Goal: Find specific page/section: Find specific page/section

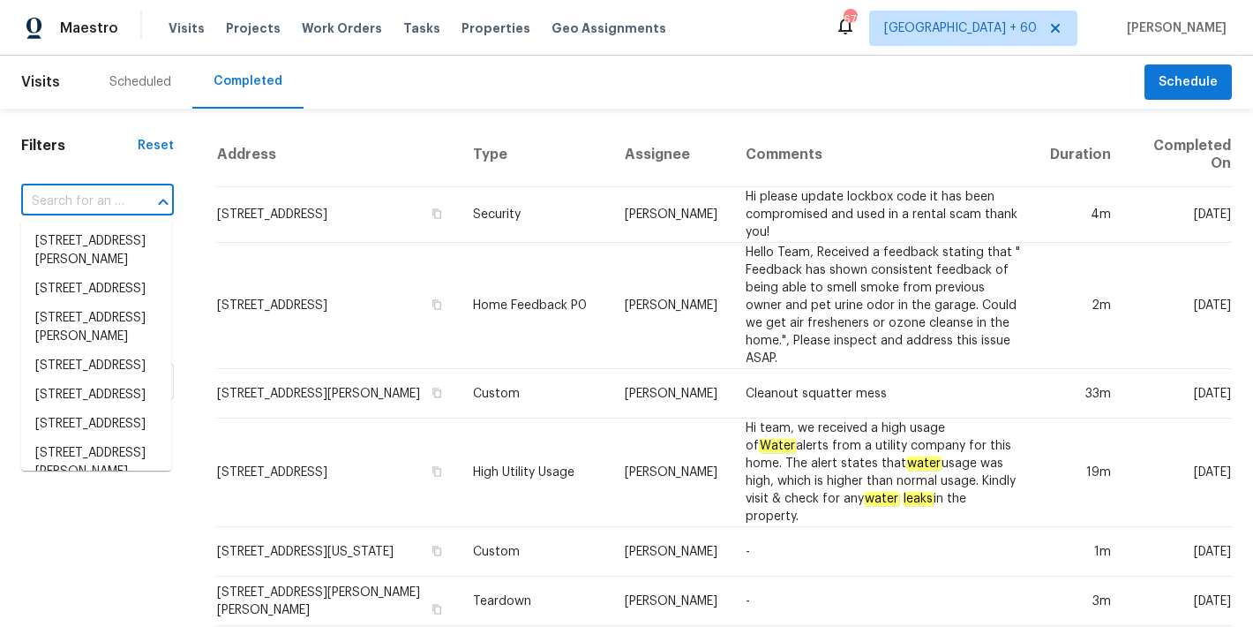
click at [66, 203] on input "text" at bounding box center [72, 201] width 103 height 27
paste input "124 Laura Ashlyn Ct, McDonough, GA 30252"
type input "124 Laura Ashlyn Ct, McDonough, GA 30252"
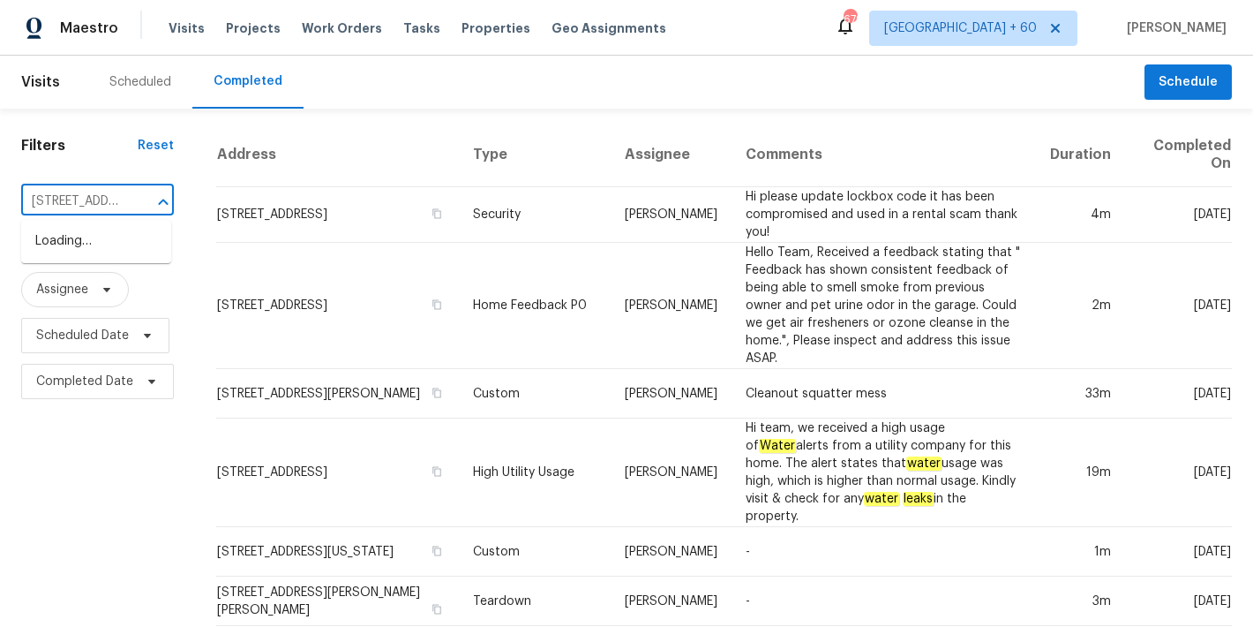
scroll to position [0, 164]
click at [85, 266] on li "124 Laura Ashlyn Ct, McDonough, GA 30252" at bounding box center [96, 260] width 150 height 66
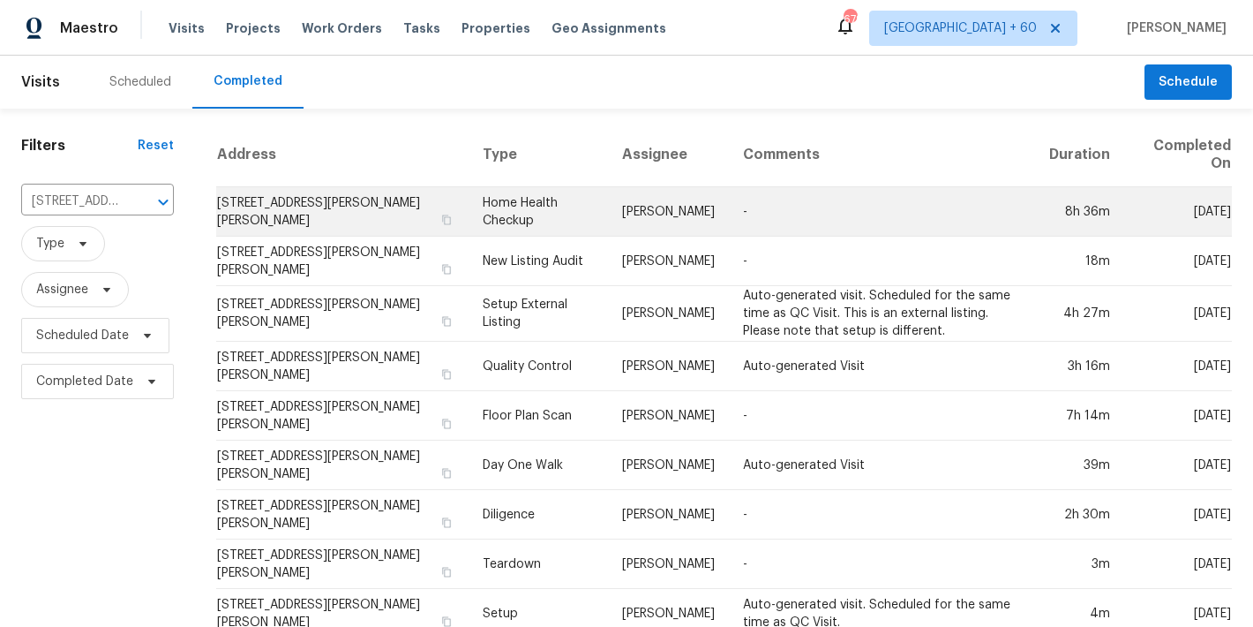
click at [235, 210] on td "124 Laura Ashlyn Ct, McDonough, GA 30252" at bounding box center [342, 211] width 252 height 49
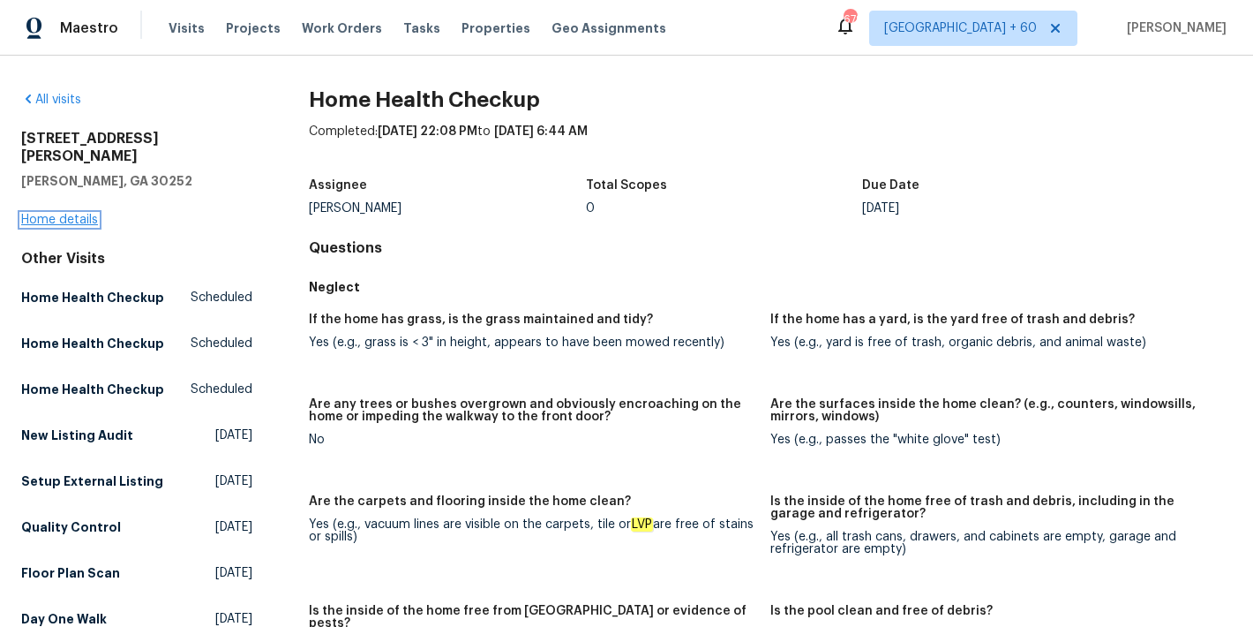
click at [56, 214] on link "Home details" at bounding box center [59, 220] width 77 height 12
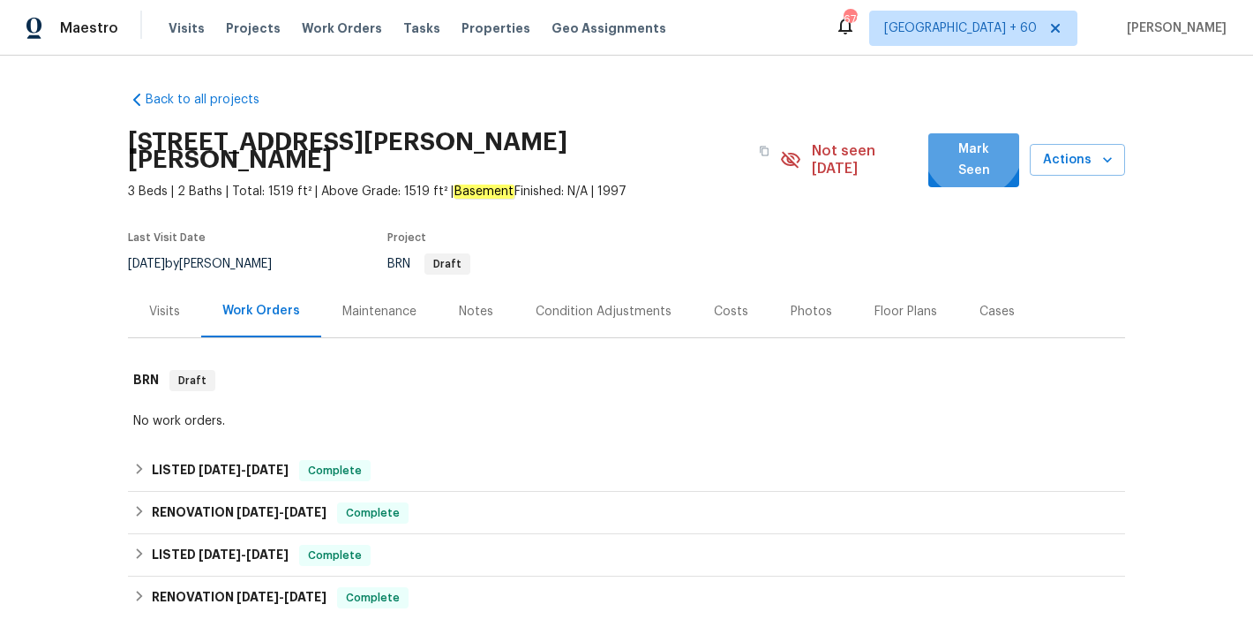
click at [968, 149] on span "Mark Seen" at bounding box center [973, 160] width 63 height 43
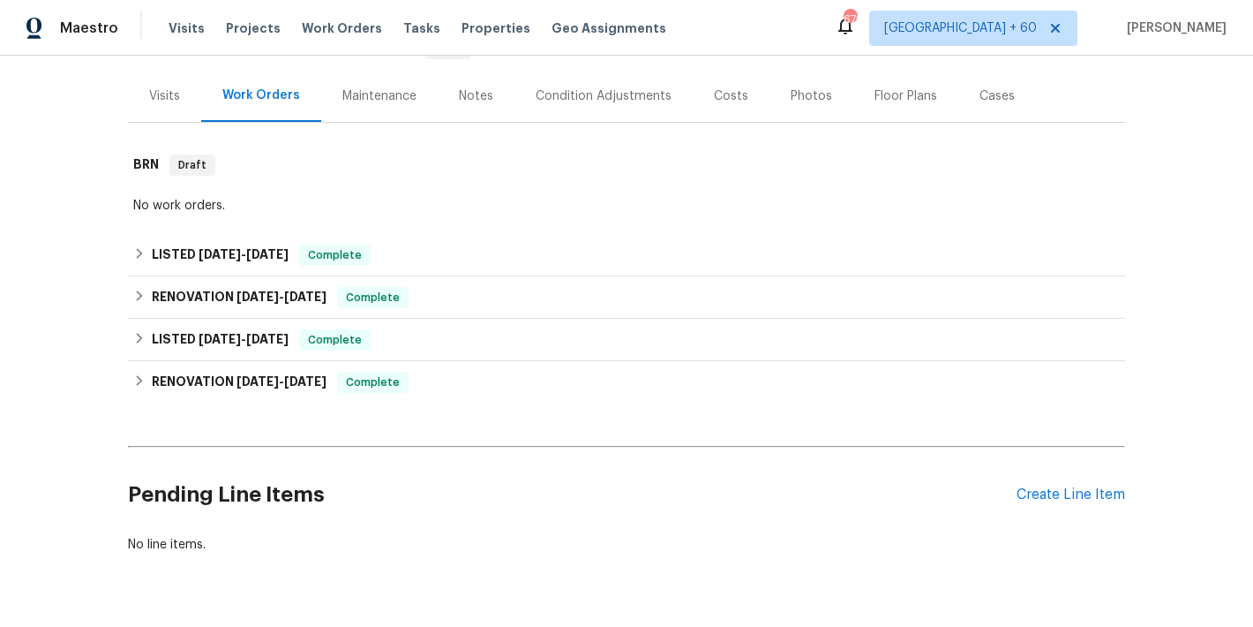
scroll to position [151, 0]
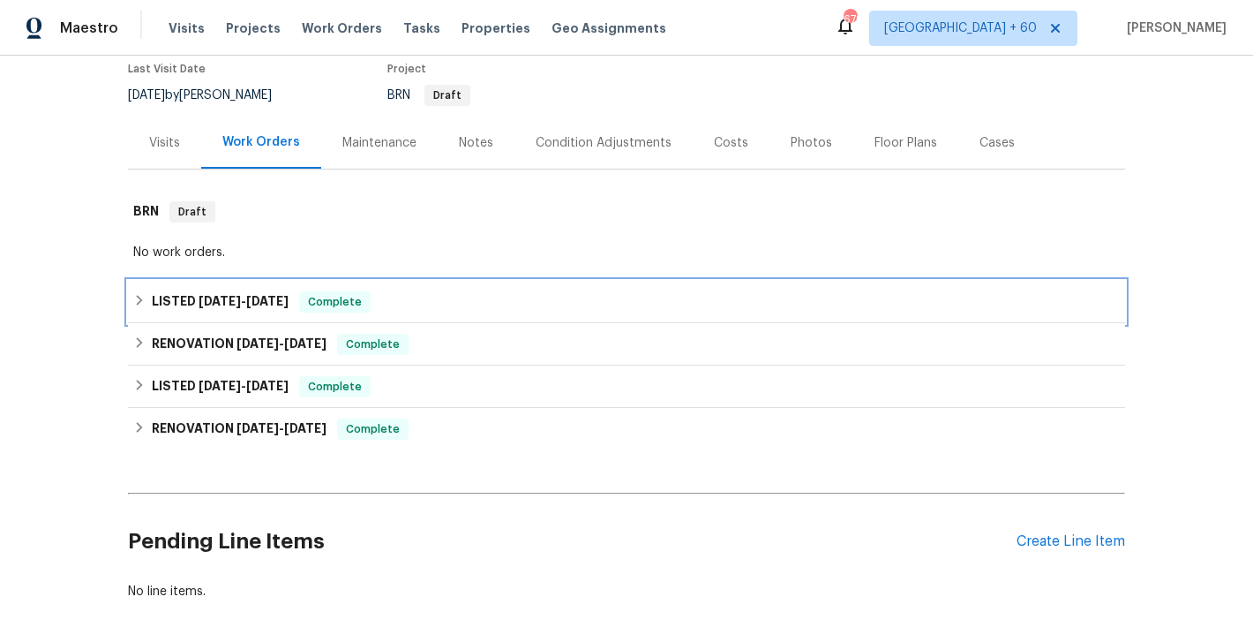
click at [413, 307] on div "LISTED 9/15/25 - 9/19/25 Complete" at bounding box center [626, 301] width 987 height 21
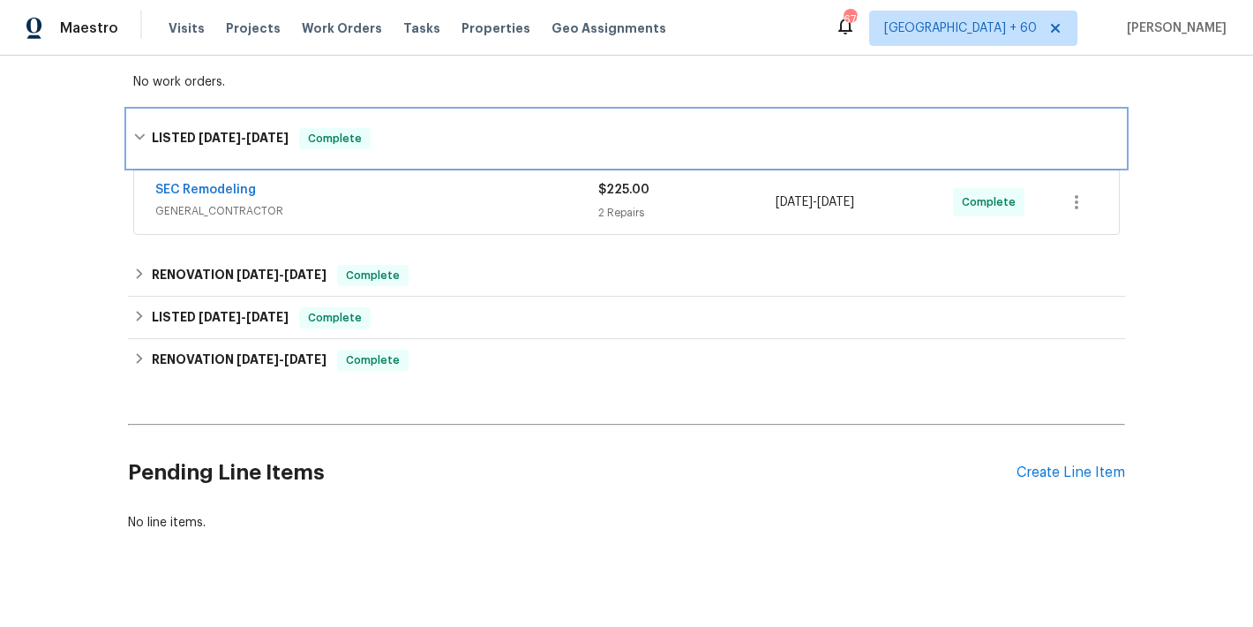
scroll to position [345, 0]
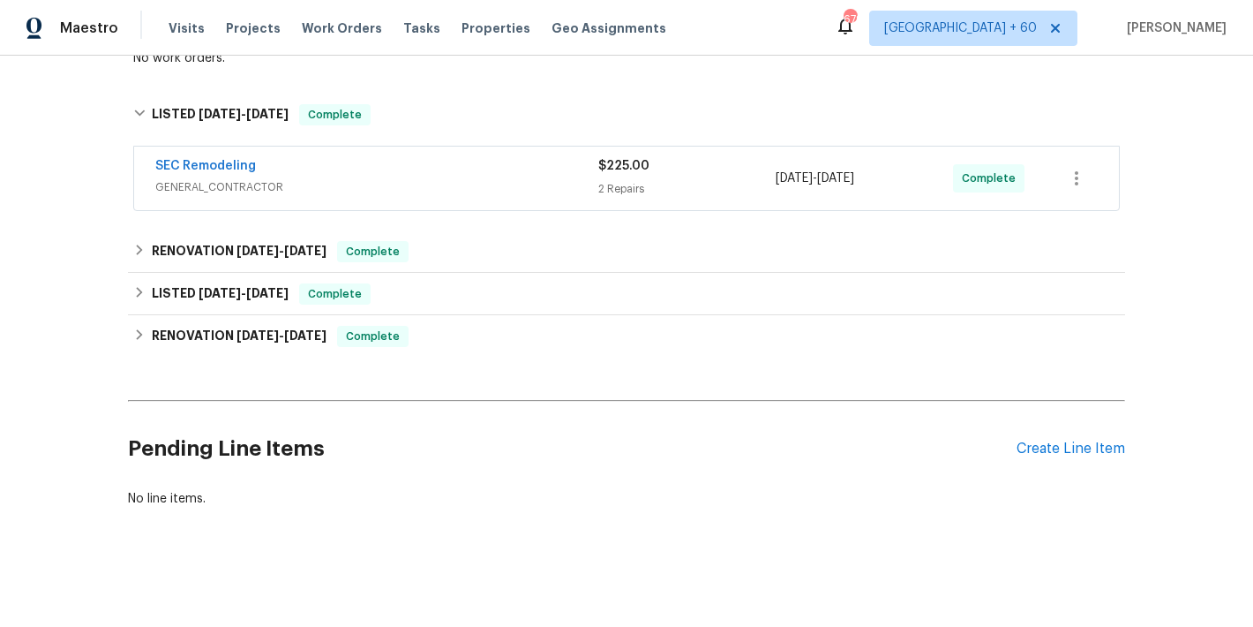
click at [493, 184] on span "GENERAL_CONTRACTOR" at bounding box center [376, 187] width 443 height 18
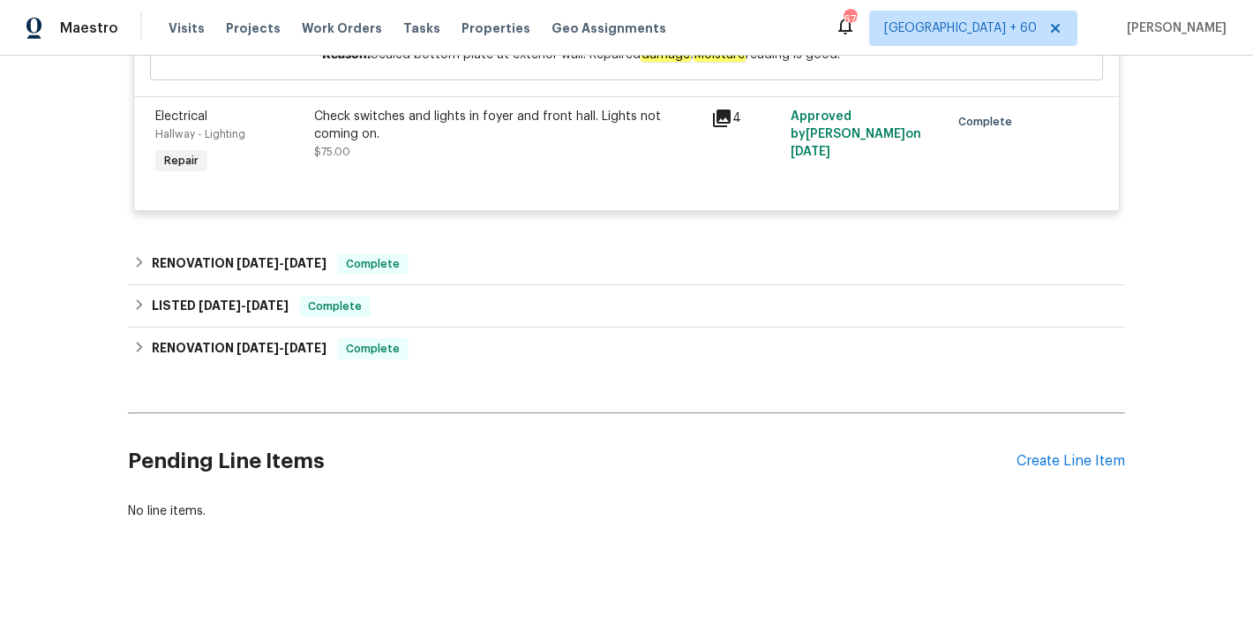
scroll to position [125, 0]
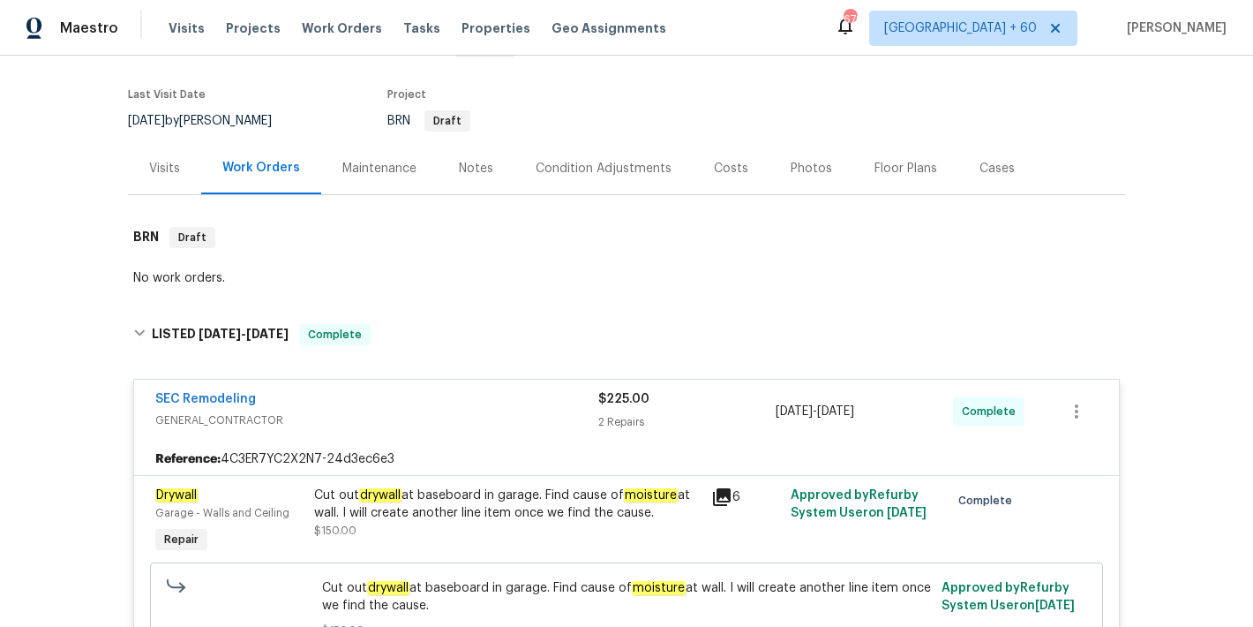
click at [1010, 170] on div "Cases" at bounding box center [997, 168] width 78 height 52
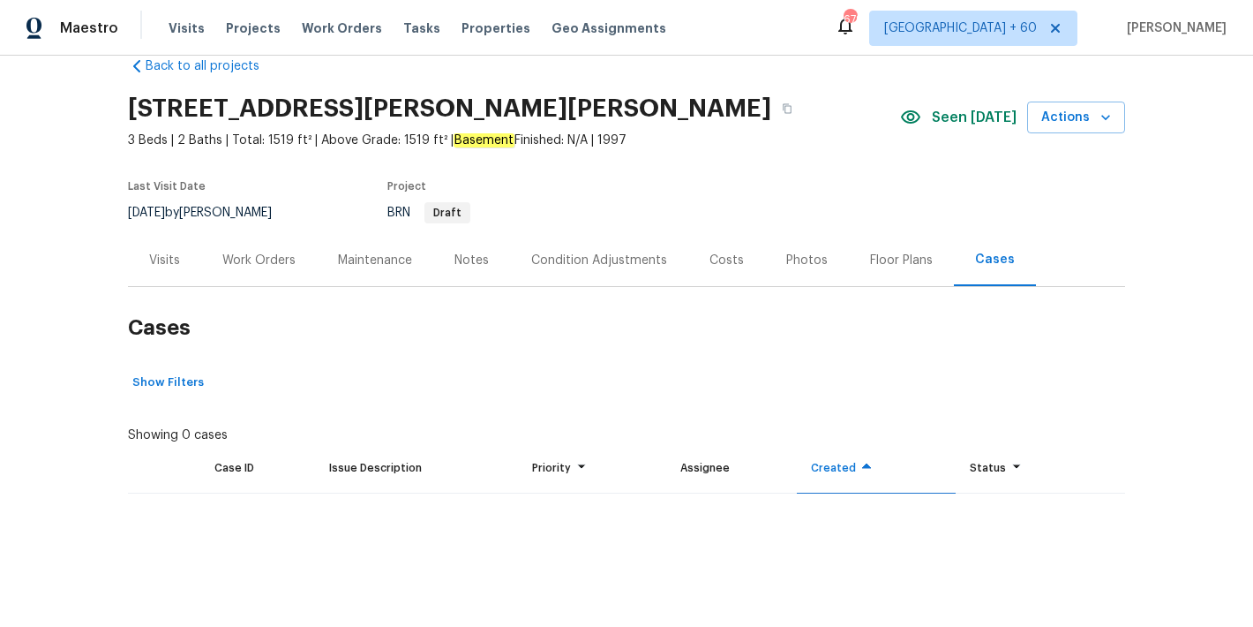
scroll to position [125, 0]
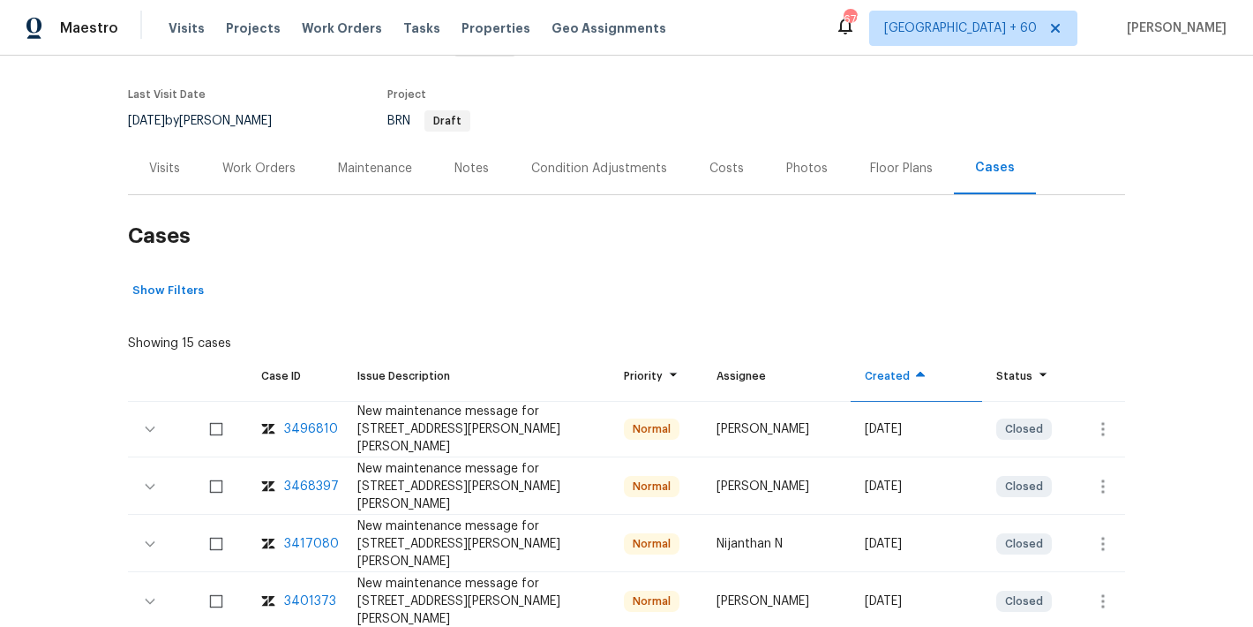
click at [244, 177] on div "Work Orders" at bounding box center [259, 168] width 116 height 52
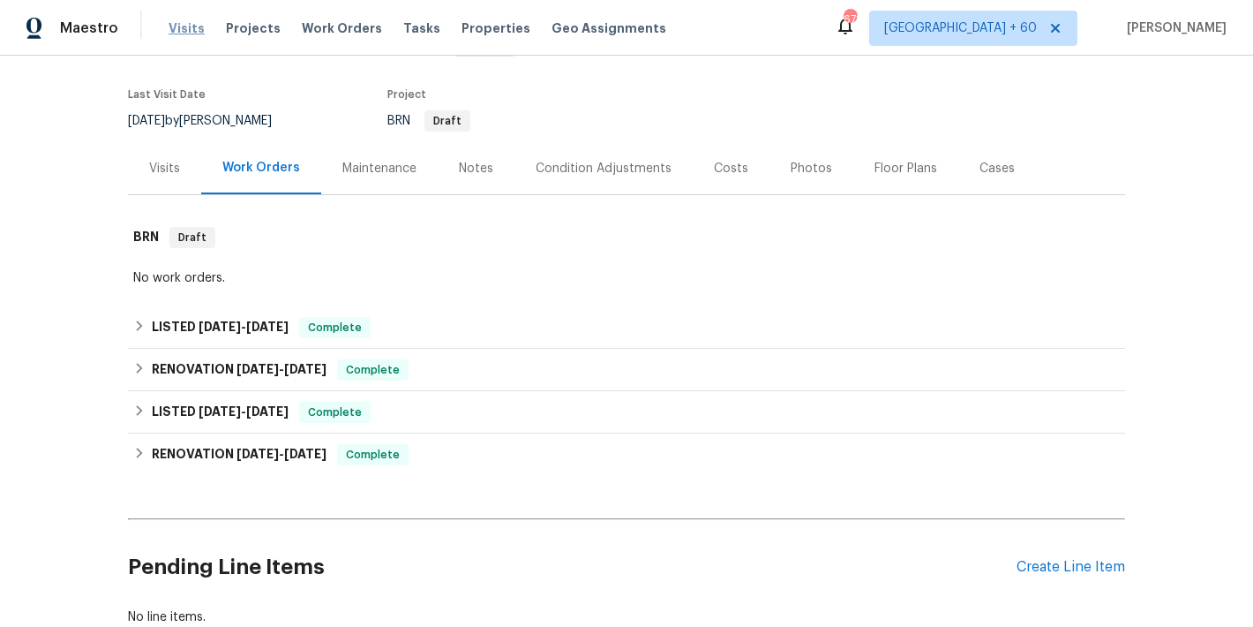
click at [184, 26] on span "Visits" at bounding box center [187, 28] width 36 height 18
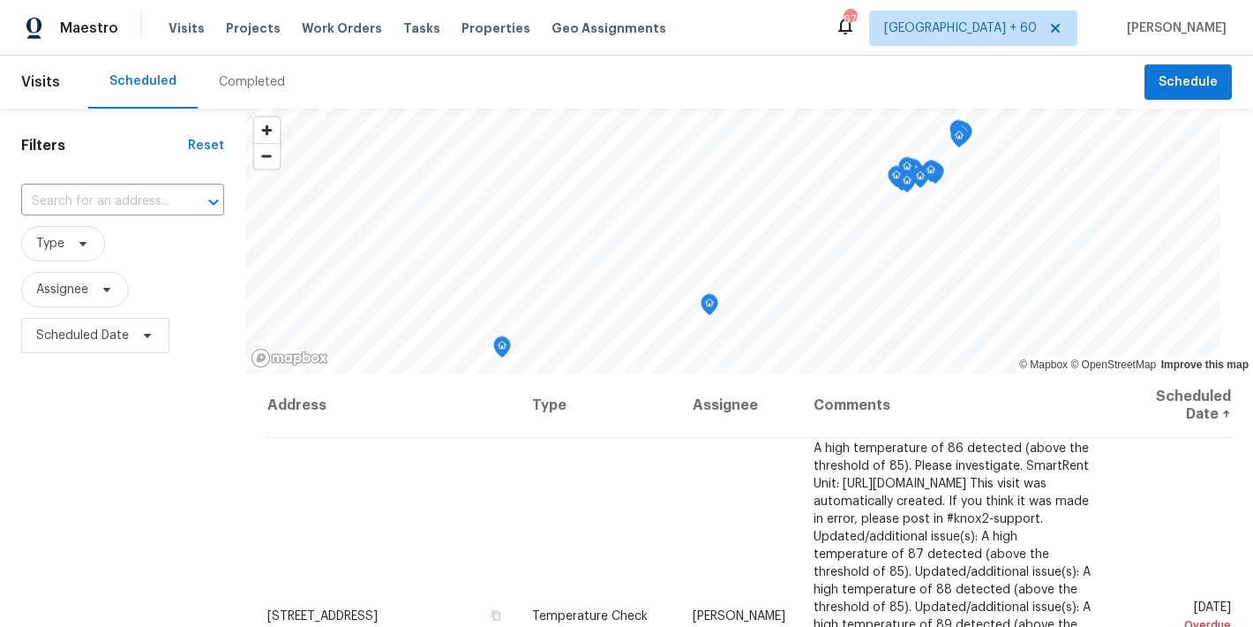
click at [256, 89] on div "Completed" at bounding box center [252, 82] width 66 height 18
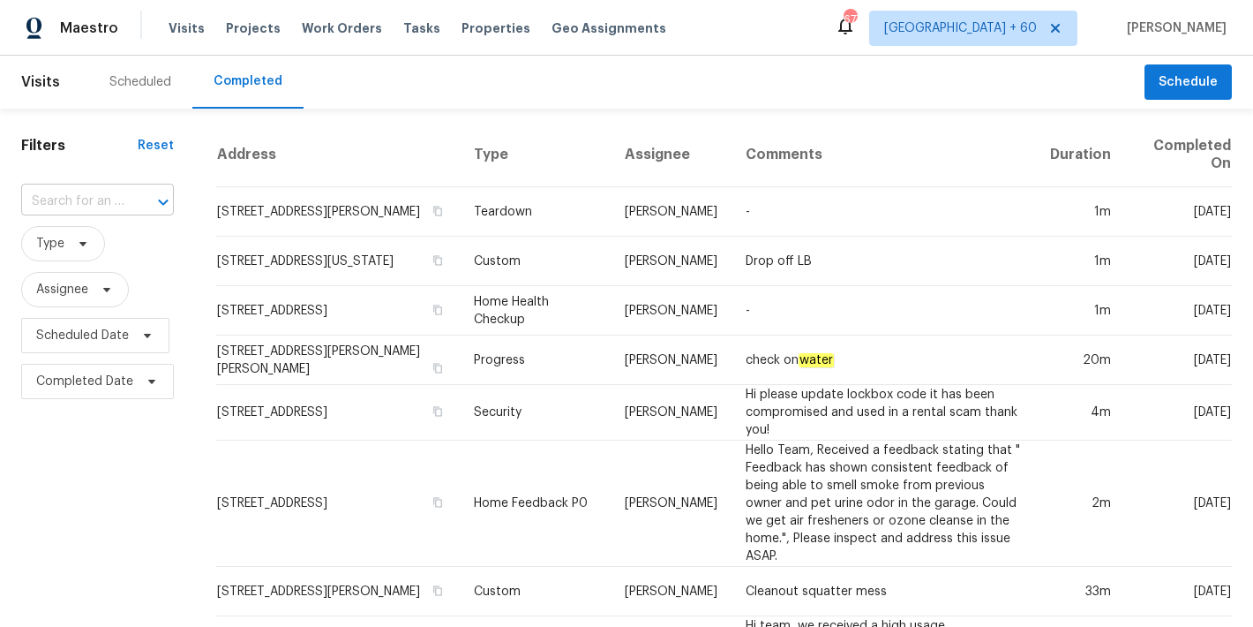
click at [100, 202] on input "text" at bounding box center [72, 201] width 103 height 27
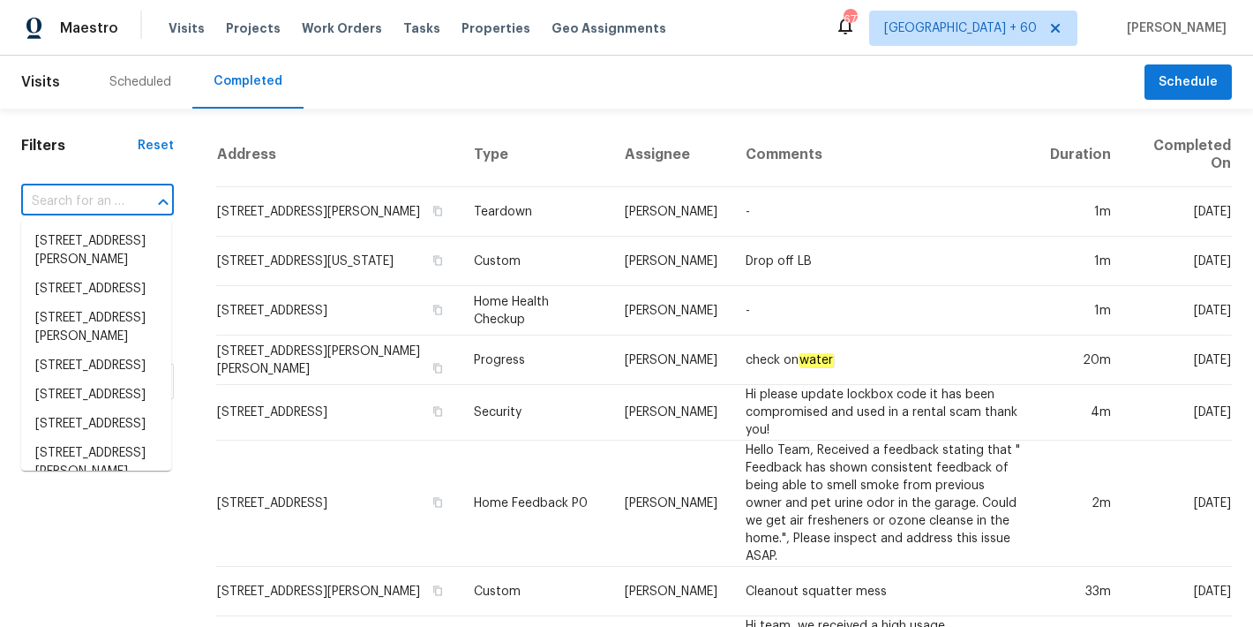
paste input "3618 W Rancho Dr, Phoenix, AZ 85019"
type input "3618 W Rancho Dr, Phoenix, AZ 85019"
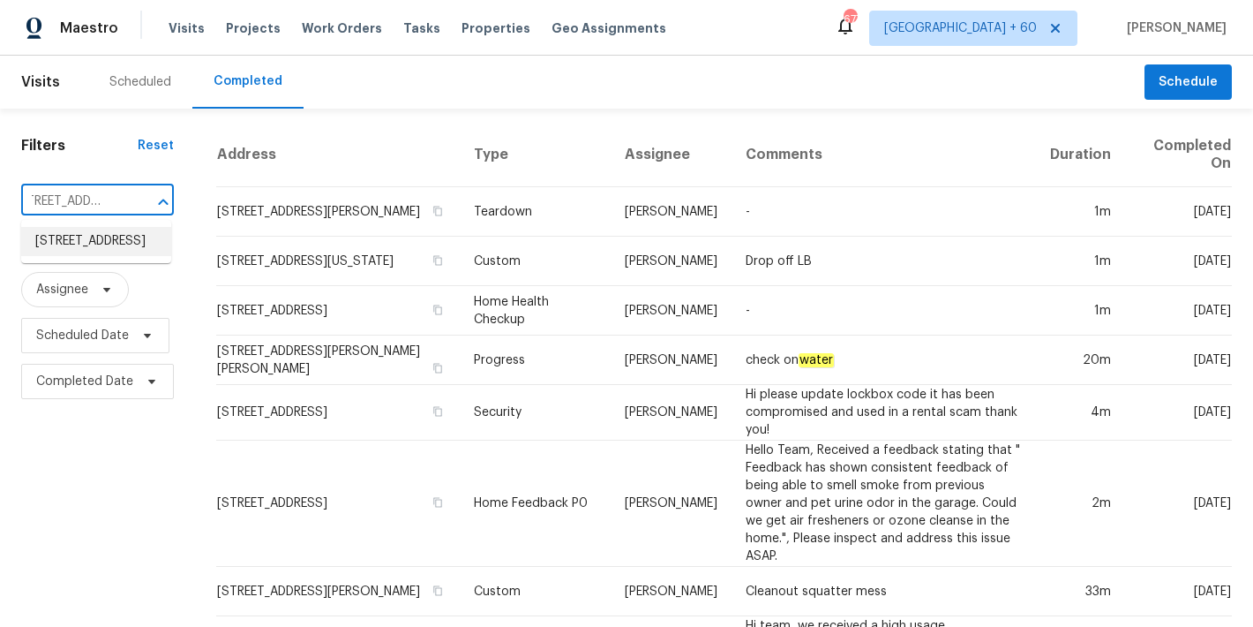
click at [86, 256] on li "3618 W Rancho Dr, Phoenix, AZ 85019" at bounding box center [96, 241] width 150 height 29
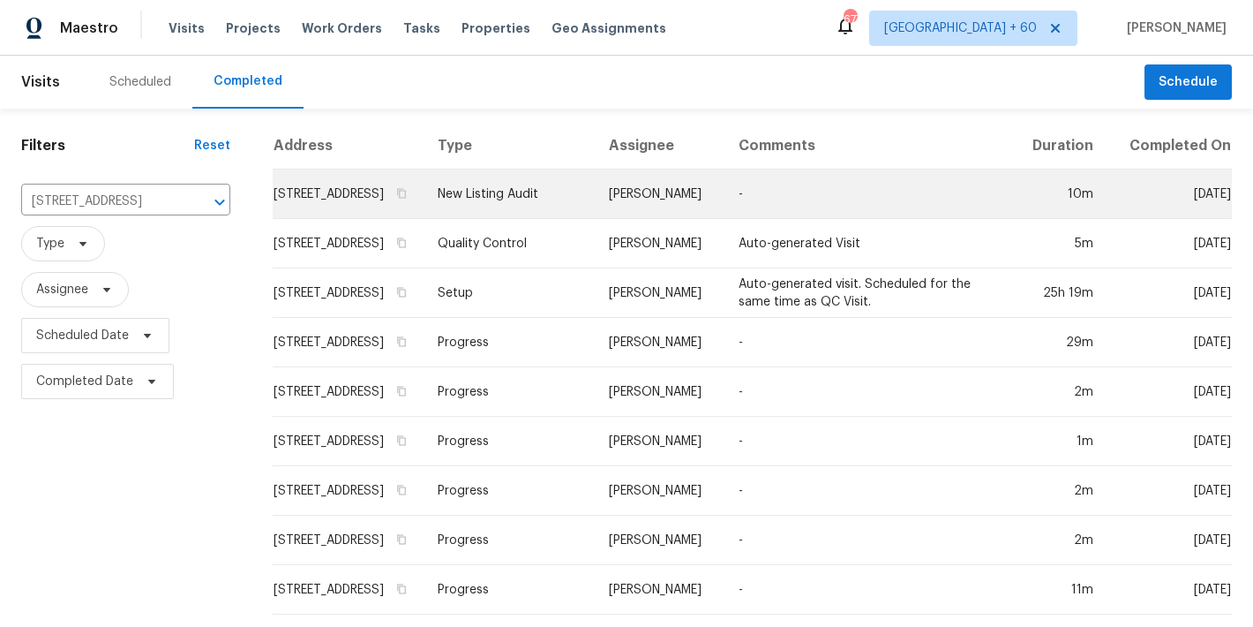
click at [275, 200] on td "3618 W Rancho Dr, Phoenix, AZ 85019" at bounding box center [348, 193] width 151 height 49
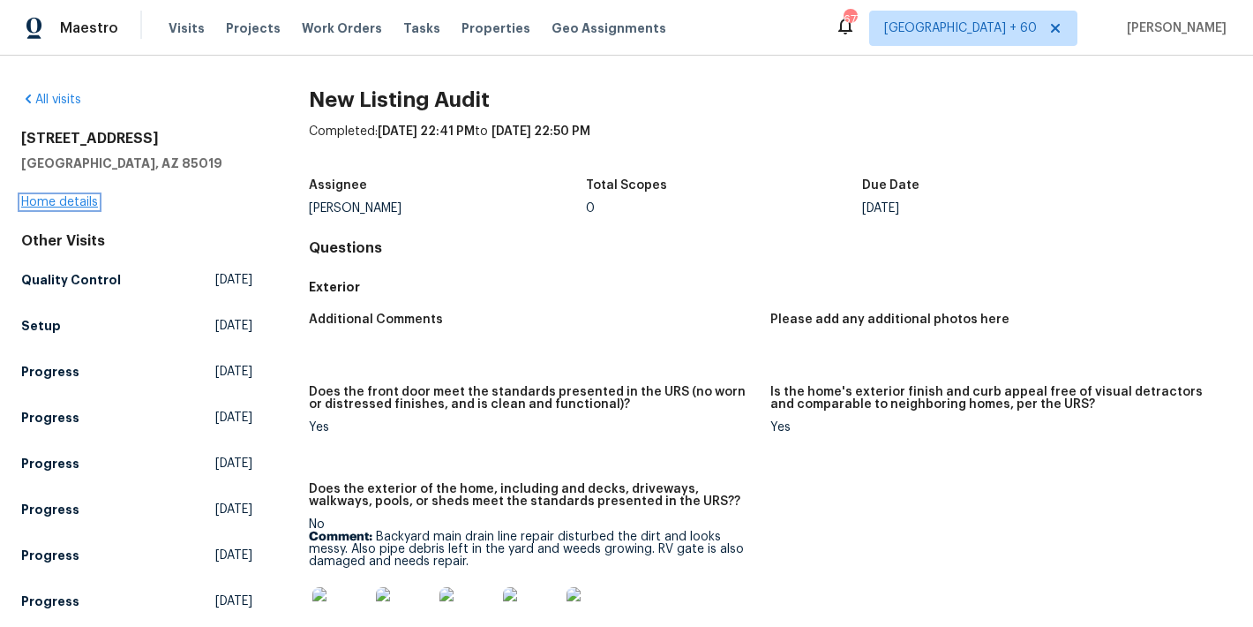
click at [66, 204] on link "Home details" at bounding box center [59, 202] width 77 height 12
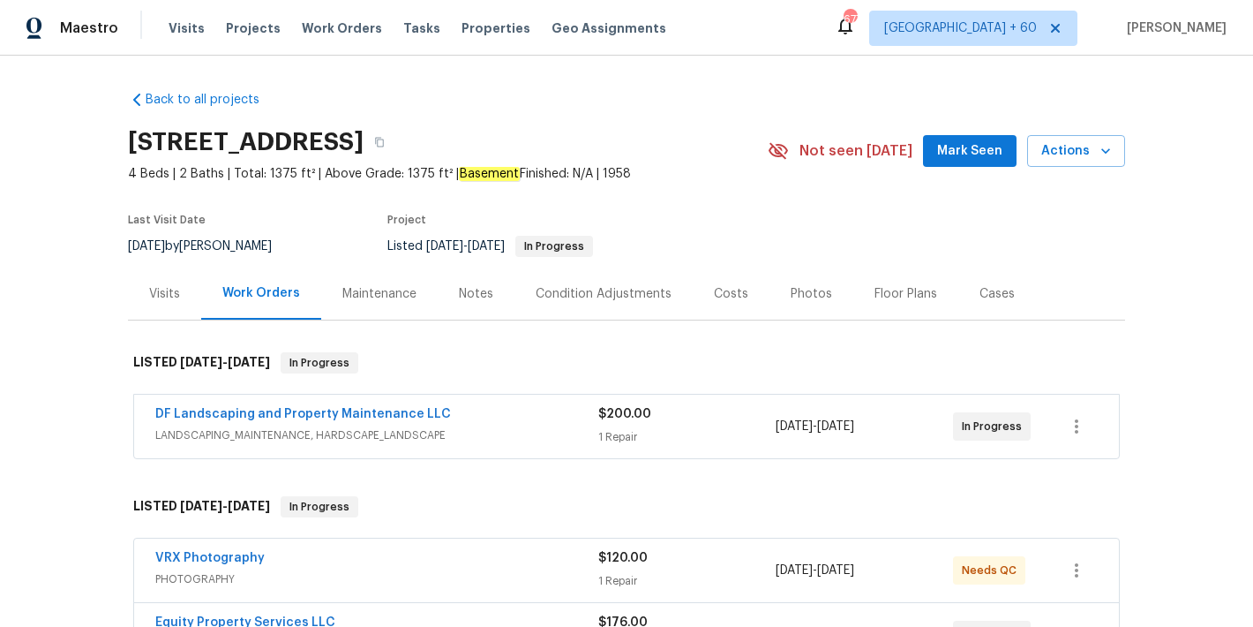
click at [963, 149] on span "Mark Seen" at bounding box center [969, 151] width 65 height 22
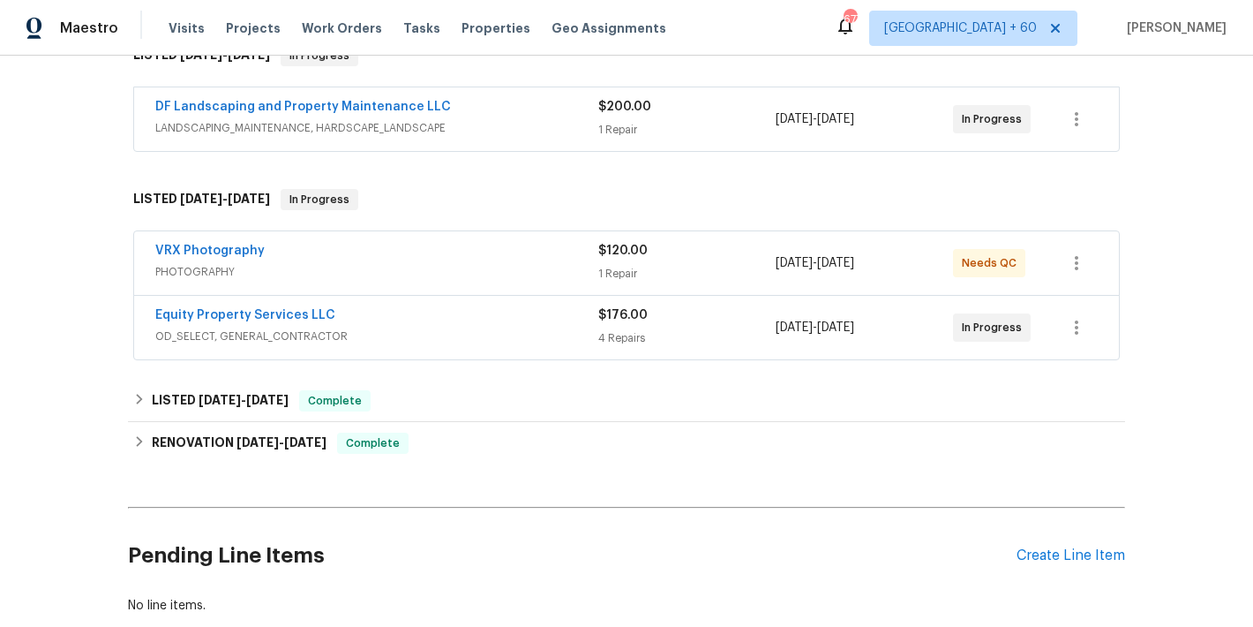
scroll to position [308, 0]
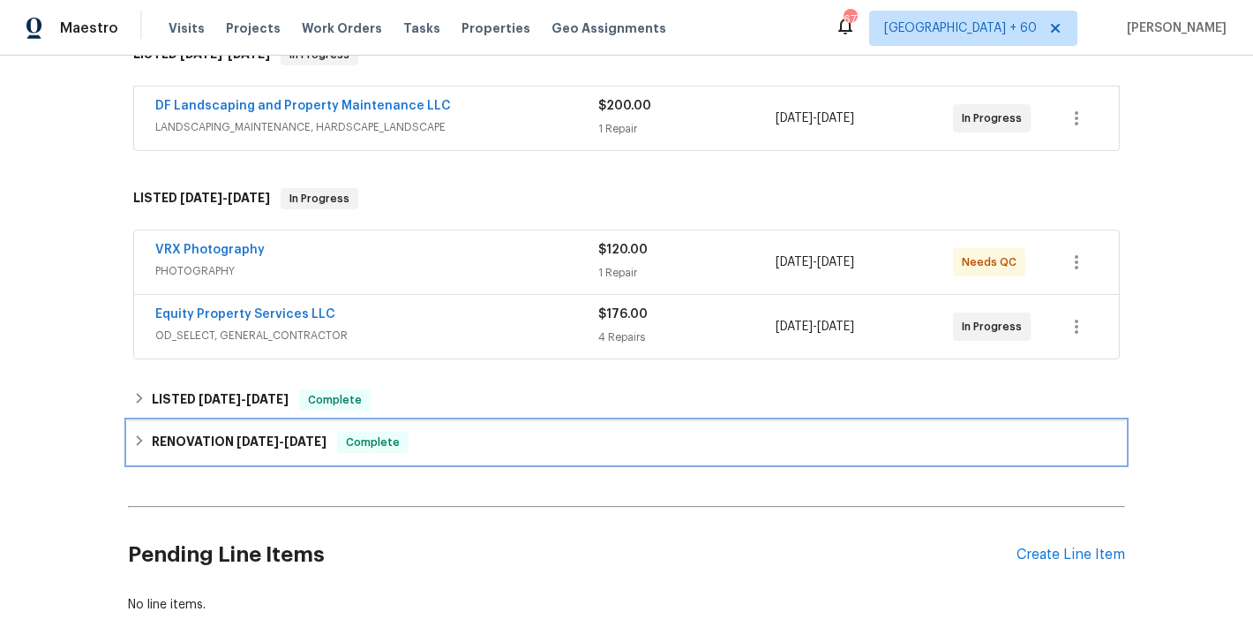
click at [432, 439] on div "RENOVATION 8/5/25 - 9/5/25 Complete" at bounding box center [626, 442] width 987 height 21
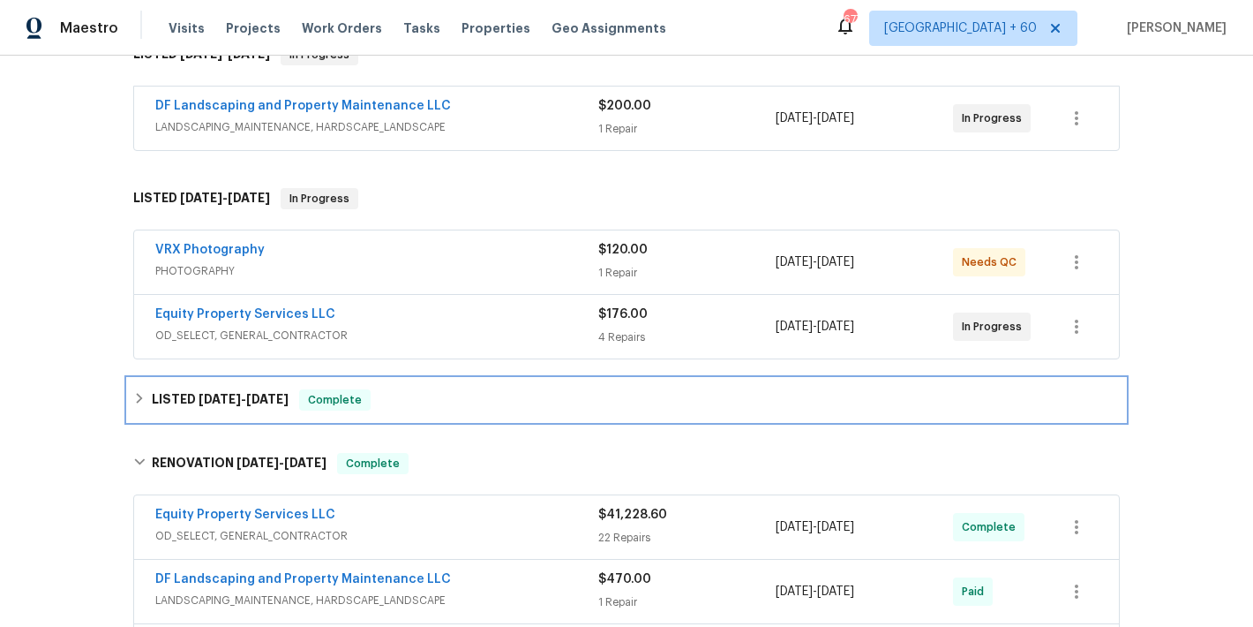
click at [426, 415] on div "LISTED 9/17/25 - 9/22/25 Complete" at bounding box center [626, 400] width 997 height 42
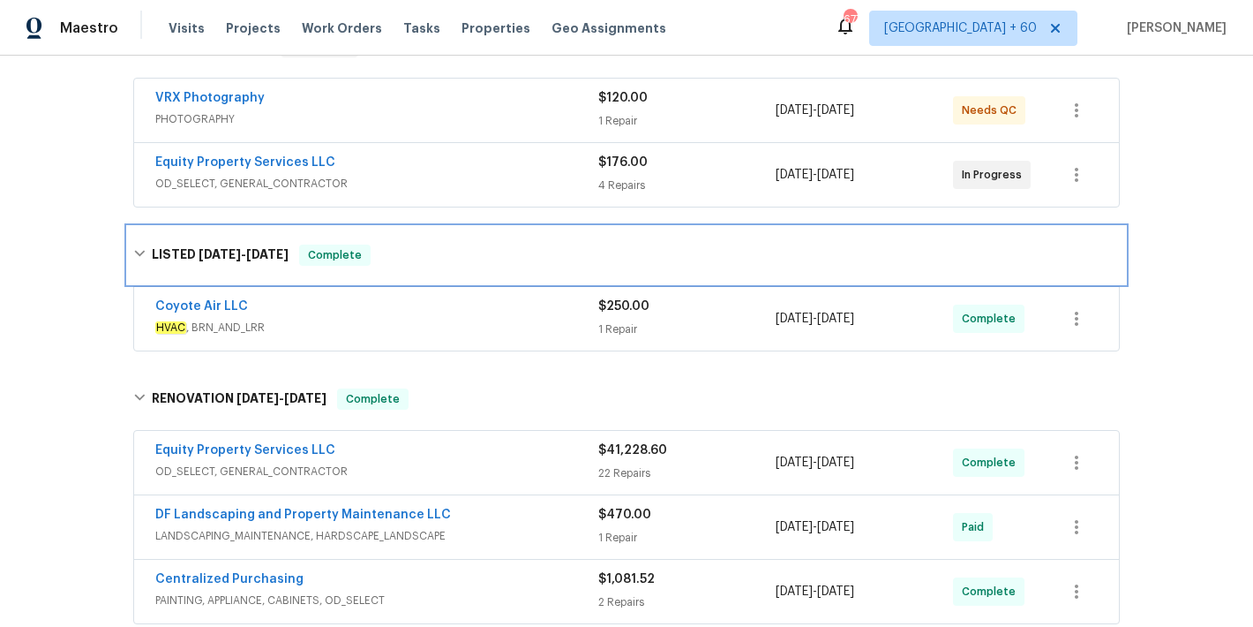
scroll to position [462, 0]
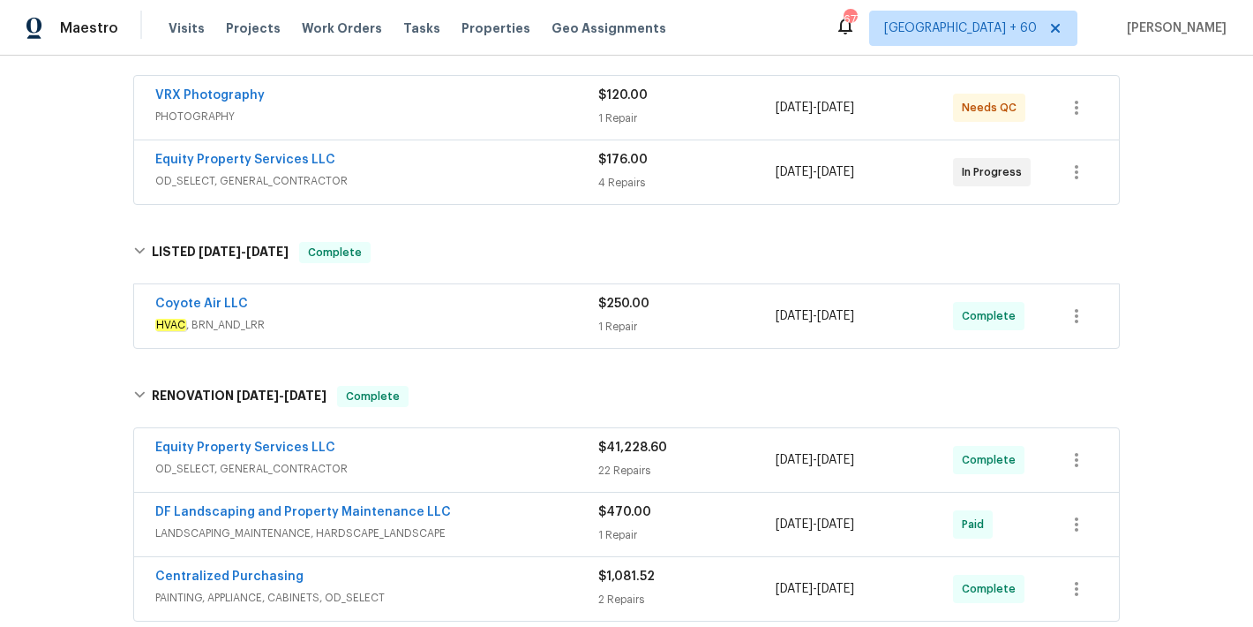
click at [537, 311] on div "Coyote Air LLC" at bounding box center [376, 305] width 443 height 21
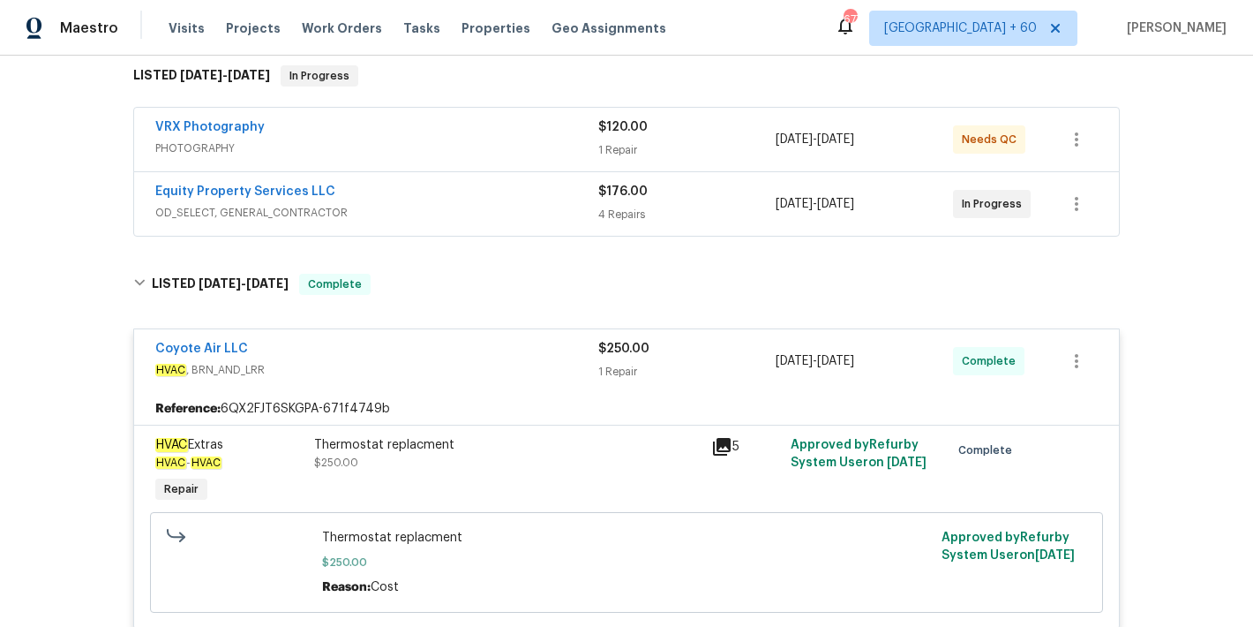
scroll to position [405, 0]
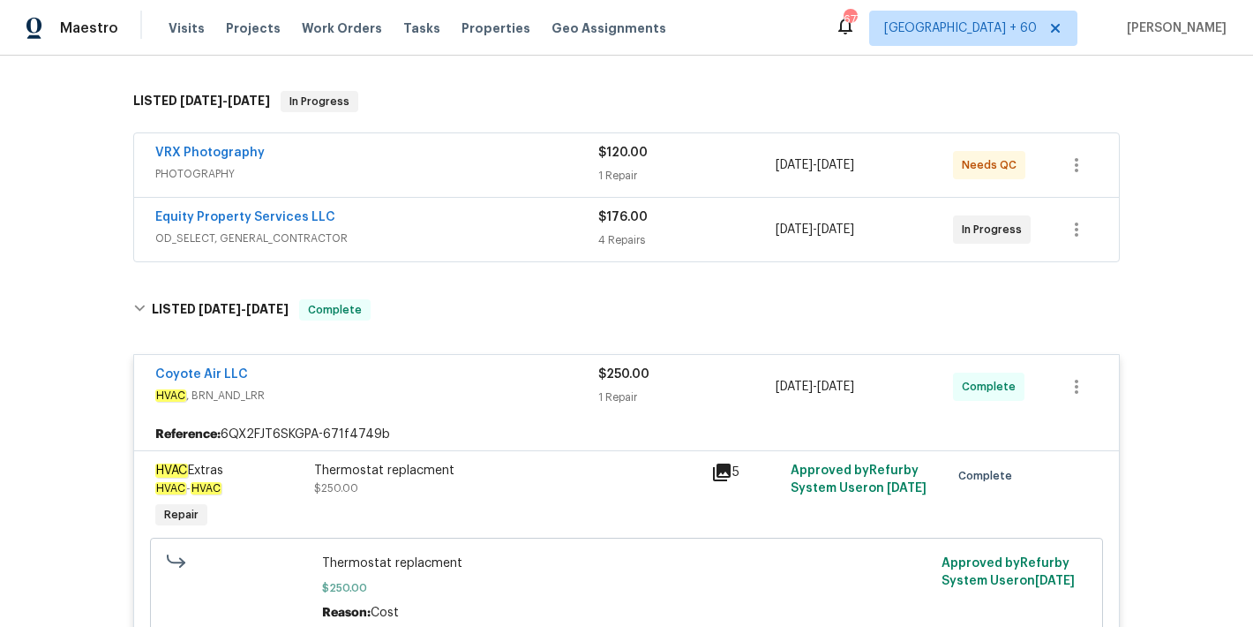
click at [537, 229] on span "OD_SELECT, GENERAL_CONTRACTOR" at bounding box center [376, 238] width 443 height 18
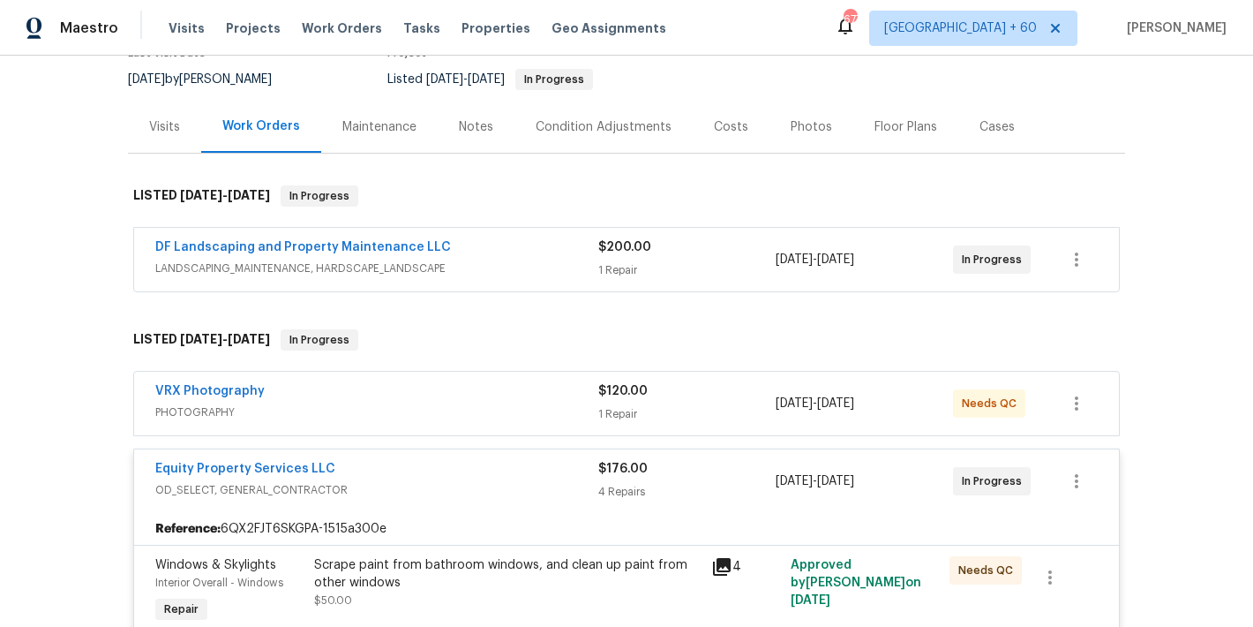
scroll to position [166, 0]
click at [511, 397] on div "VRX Photography" at bounding box center [376, 393] width 443 height 21
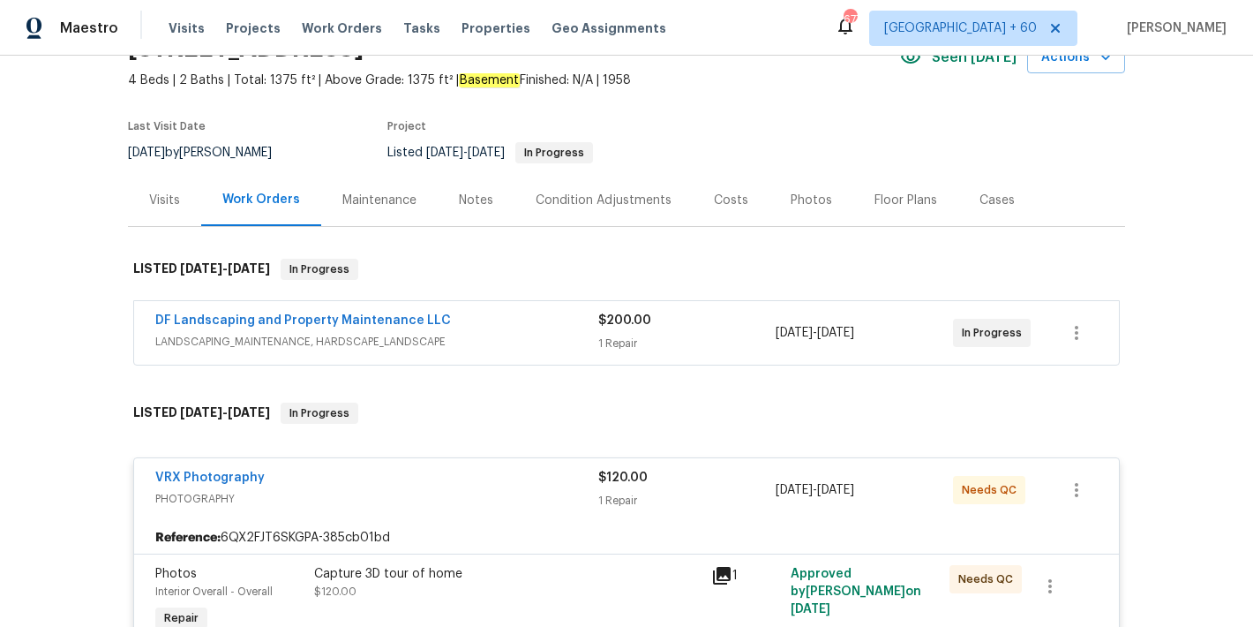
scroll to position [84, 0]
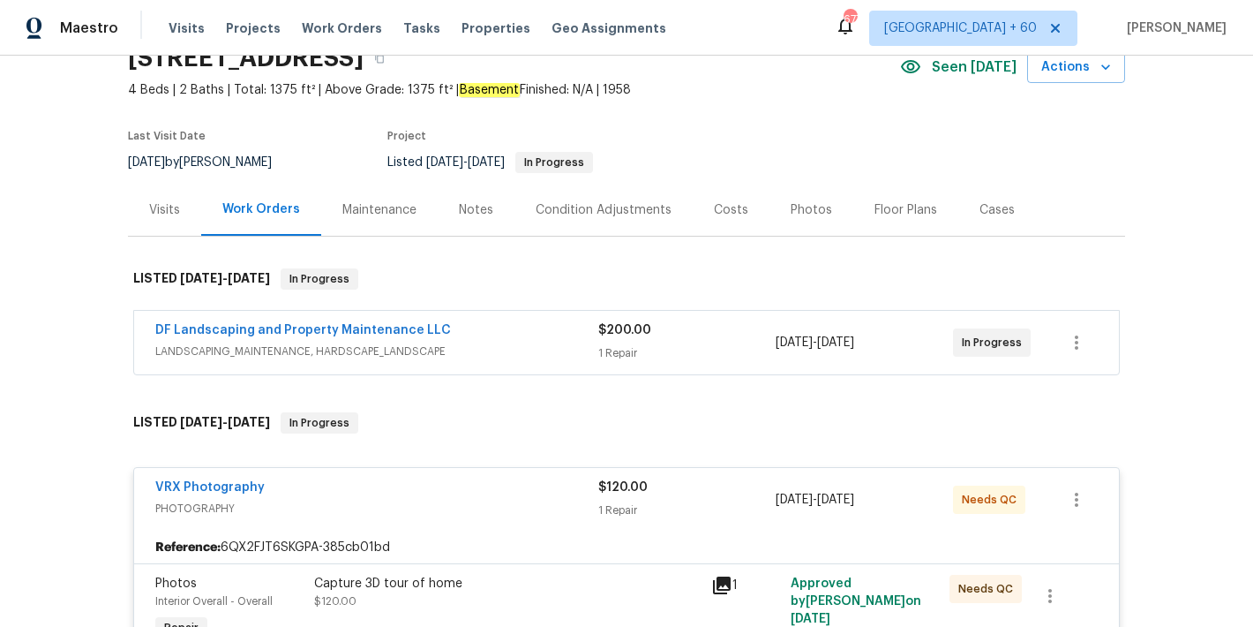
click at [540, 346] on span "LANDSCAPING_MAINTENANCE, HARDSCAPE_LANDSCAPE" at bounding box center [376, 351] width 443 height 18
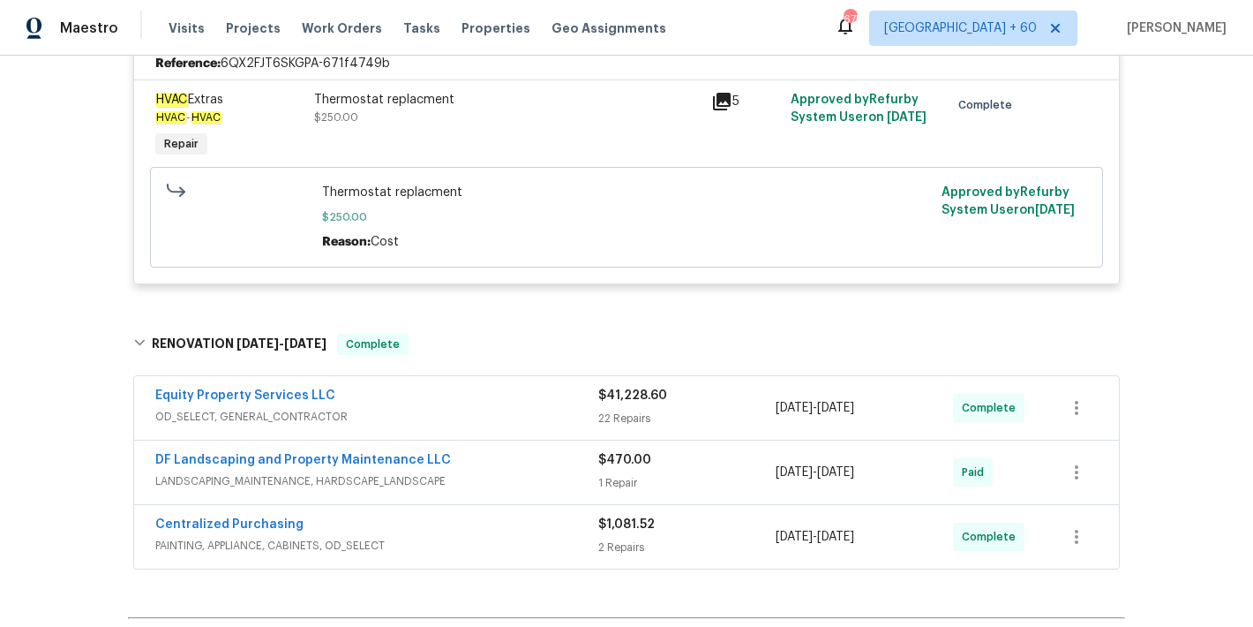
scroll to position [2106, 0]
click at [179, 26] on span "Visits" at bounding box center [187, 28] width 36 height 18
